Goal: Find specific page/section: Find specific page/section

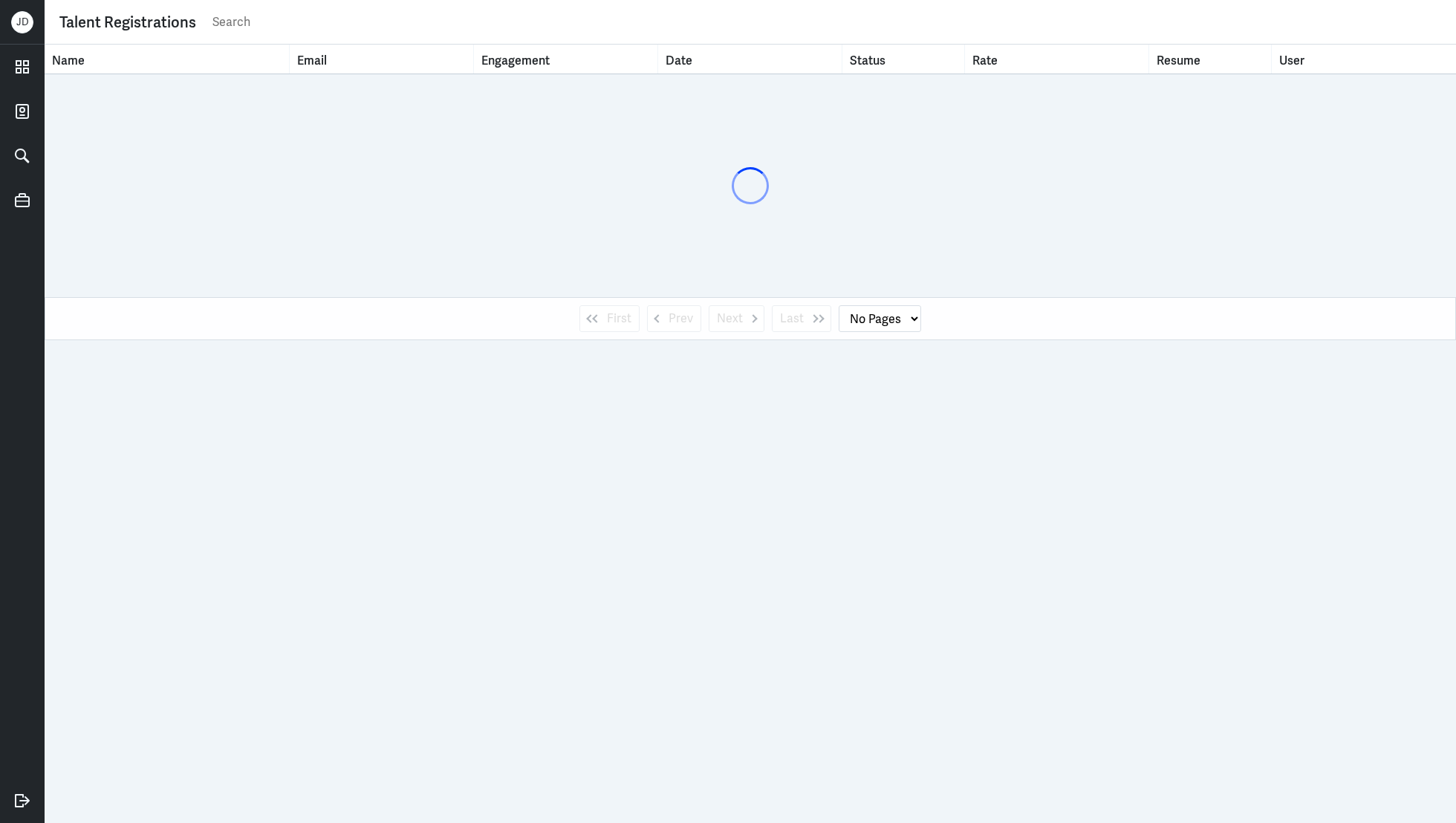
select select "1"
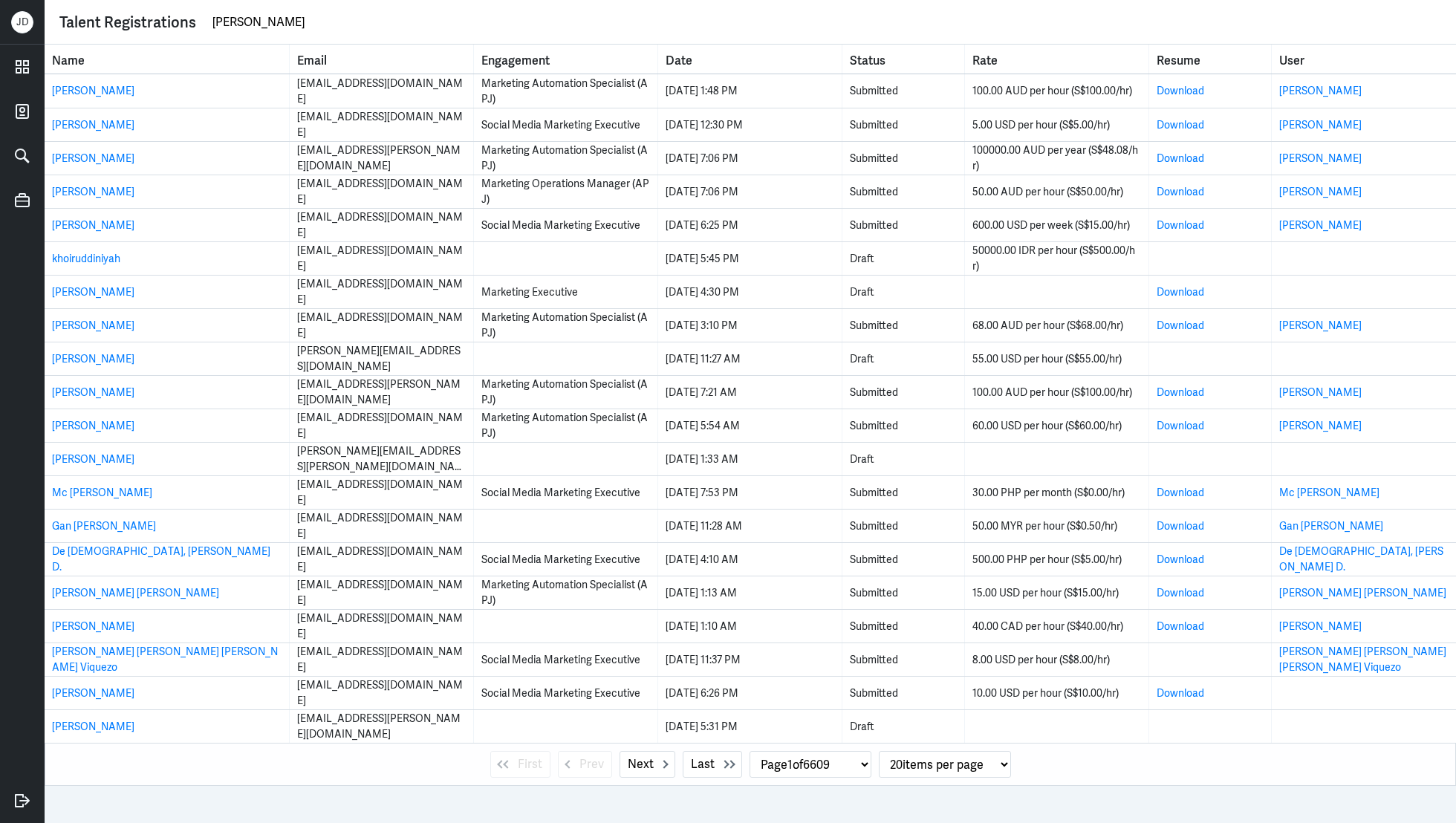
drag, startPoint x: 0, startPoint y: 0, endPoint x: 175, endPoint y: 9, distance: 175.2
click at [175, 9] on div "Talent Registrations Ava Laurent" at bounding box center [750, 22] width 1382 height 29
type input "tumalad"
select select "0"
